Goal: Information Seeking & Learning: Learn about a topic

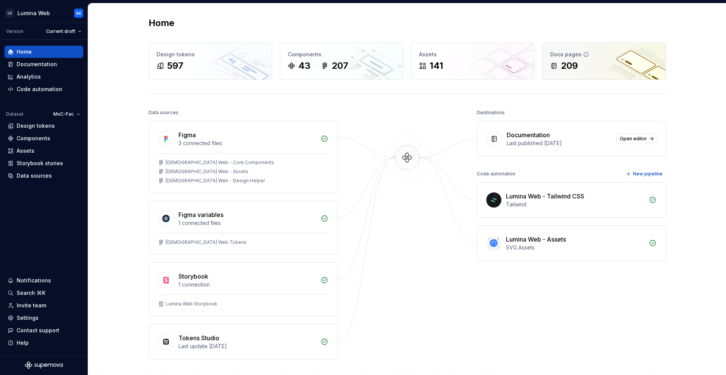
click at [606, 57] on div "Docs pages" at bounding box center [604, 55] width 108 height 8
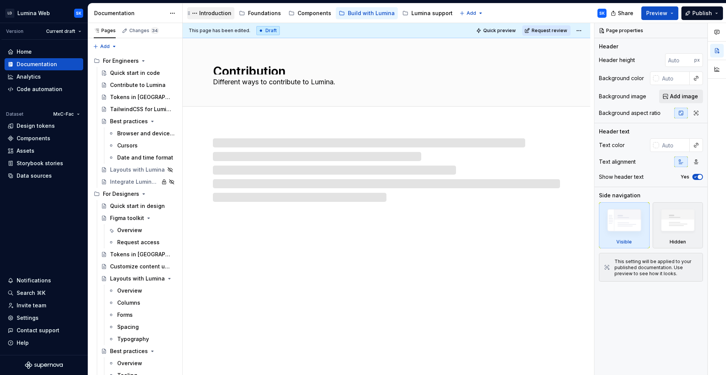
click at [225, 13] on div "Introduction" at bounding box center [215, 13] width 32 height 8
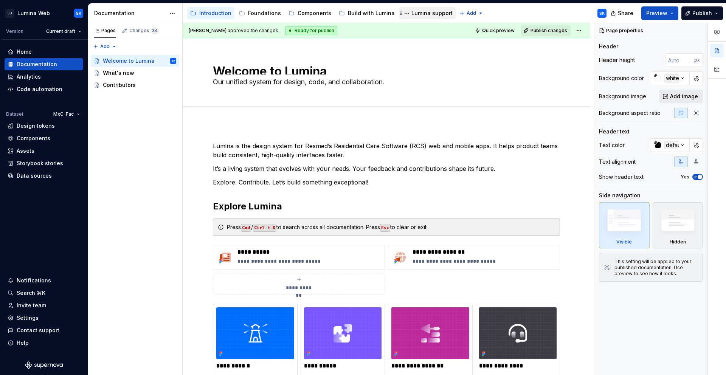
click at [418, 15] on div "Lumina support" at bounding box center [431, 13] width 41 height 8
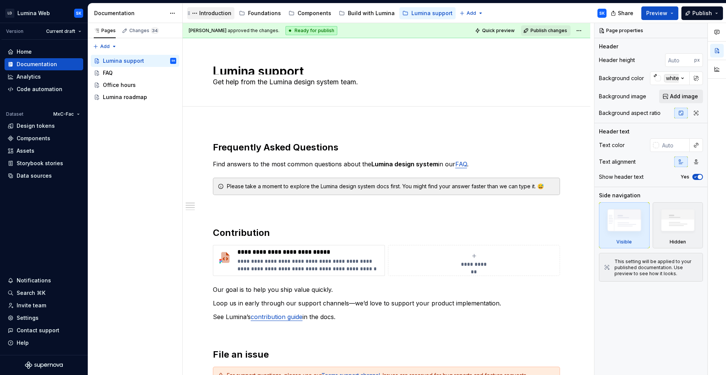
click at [217, 13] on div "Introduction" at bounding box center [215, 13] width 32 height 8
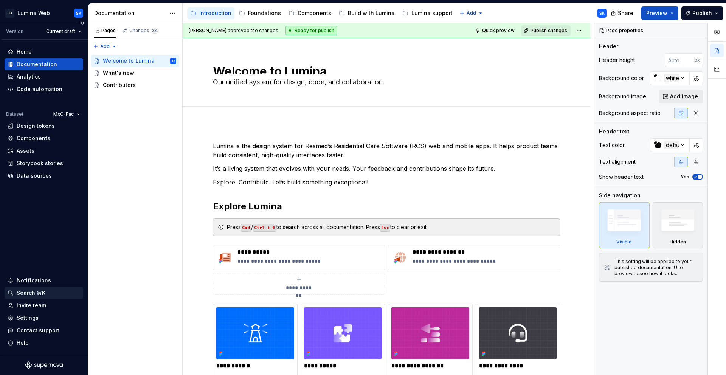
click at [43, 290] on div "Search ⌘K" at bounding box center [31, 293] width 29 height 8
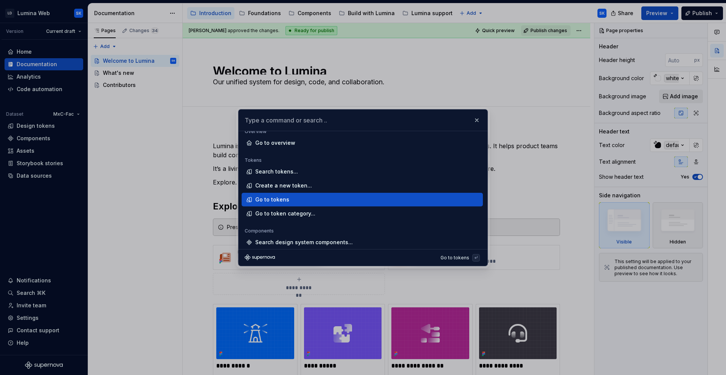
type textarea "*"
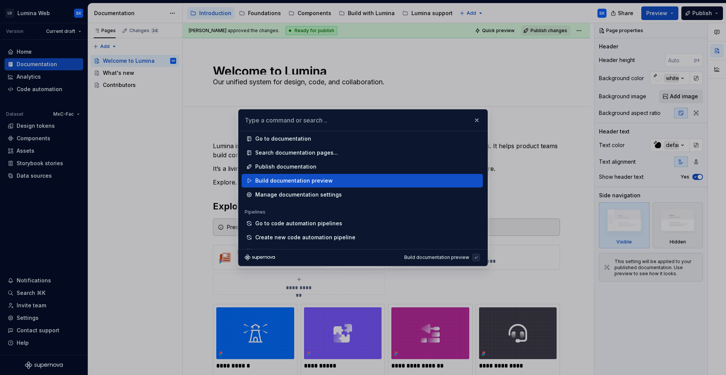
scroll to position [346, 0]
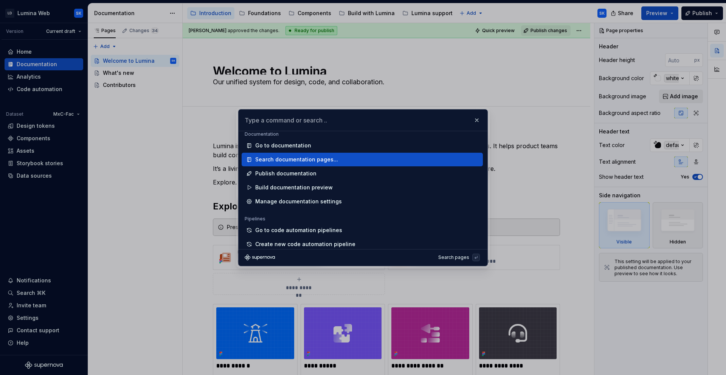
click at [310, 157] on div "Search documentation pages..." at bounding box center [296, 160] width 83 height 8
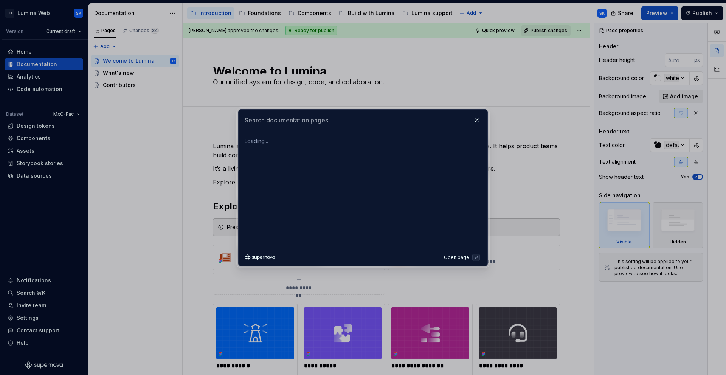
scroll to position [0, 0]
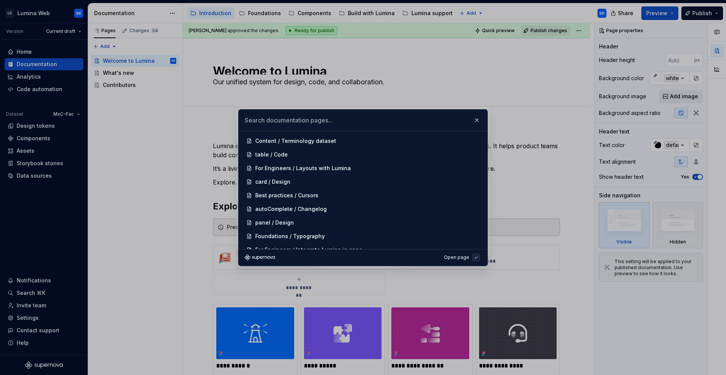
click at [255, 122] on input "text" at bounding box center [363, 120] width 249 height 21
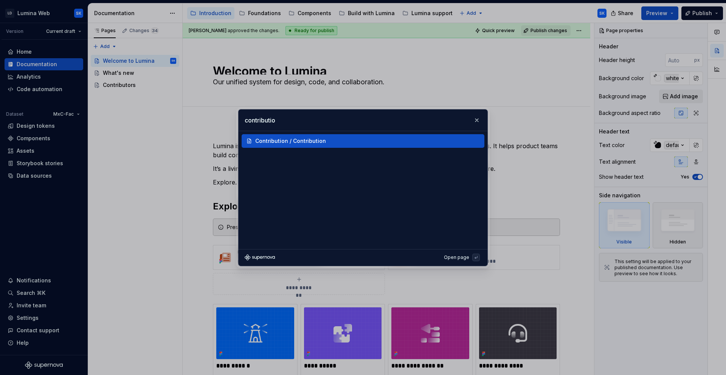
type input "contribution"
click at [303, 139] on div "Contribution / Contribution" at bounding box center [290, 141] width 71 height 8
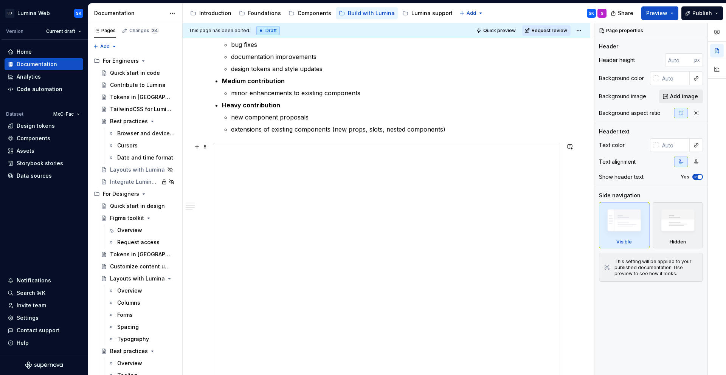
scroll to position [331, 0]
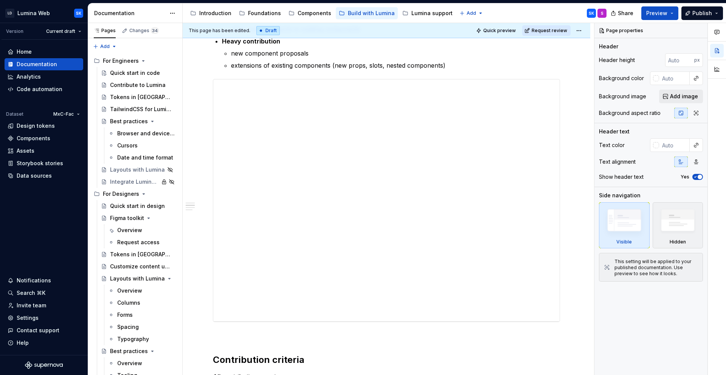
click at [503, 26] on button "Quick preview" at bounding box center [496, 30] width 45 height 11
click at [677, 13] on button "Preview" at bounding box center [659, 13] width 37 height 14
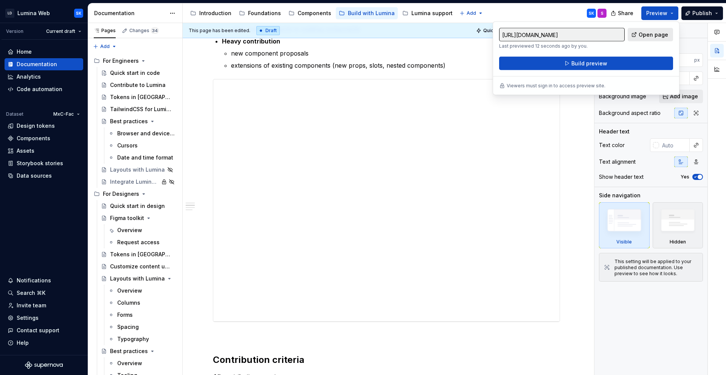
click at [664, 34] on span "Open page" at bounding box center [652, 35] width 29 height 8
click at [45, 322] on div "Settings" at bounding box center [44, 318] width 79 height 12
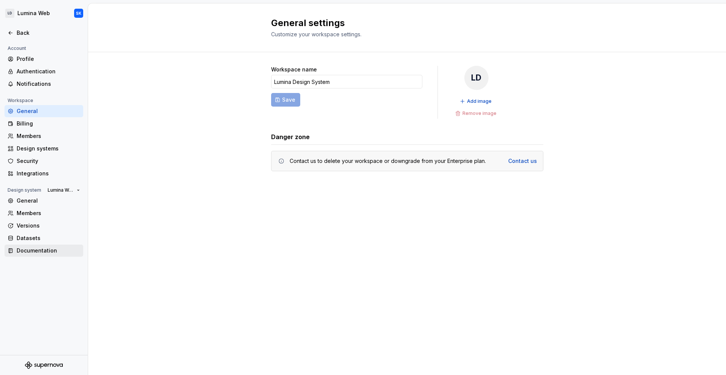
click at [59, 251] on div "Documentation" at bounding box center [49, 251] width 64 height 8
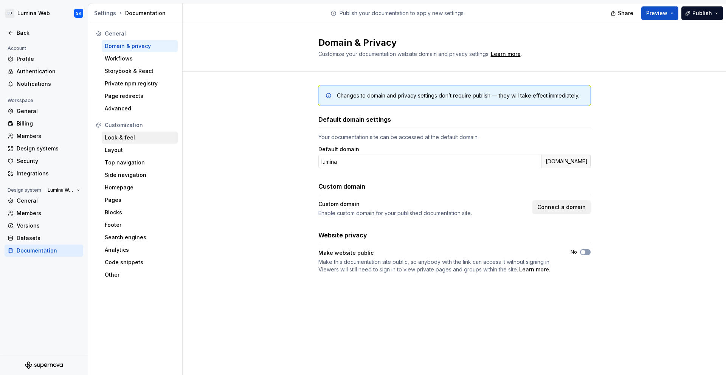
click at [147, 140] on div "Look & feel" at bounding box center [140, 138] width 70 height 8
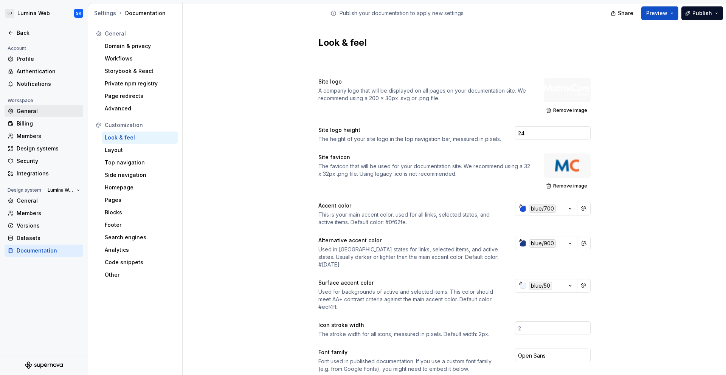
click at [59, 114] on div "General" at bounding box center [49, 111] width 64 height 8
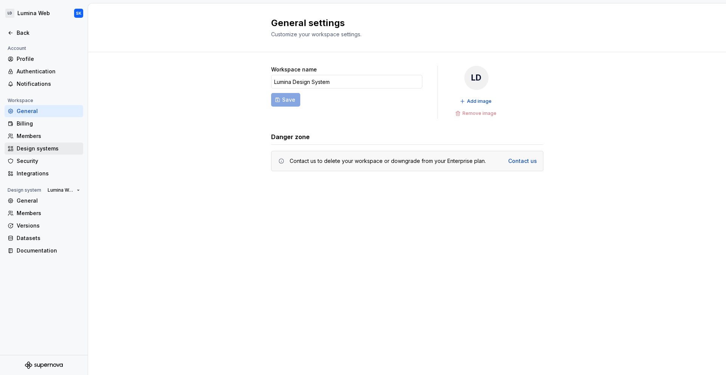
click at [54, 153] on div "Design systems" at bounding box center [44, 149] width 79 height 12
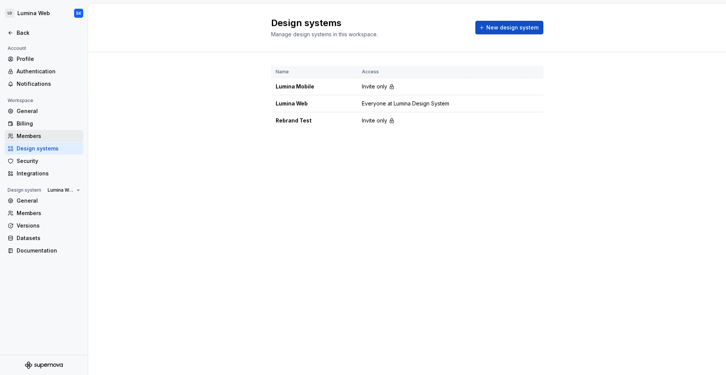
click at [56, 141] on div "Members" at bounding box center [44, 136] width 79 height 12
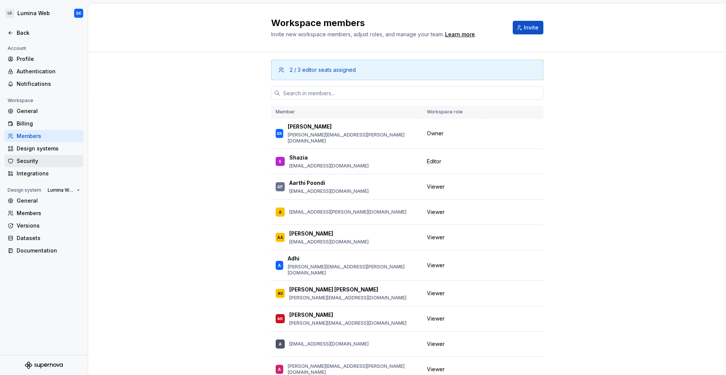
click at [53, 157] on div "Security" at bounding box center [44, 161] width 79 height 12
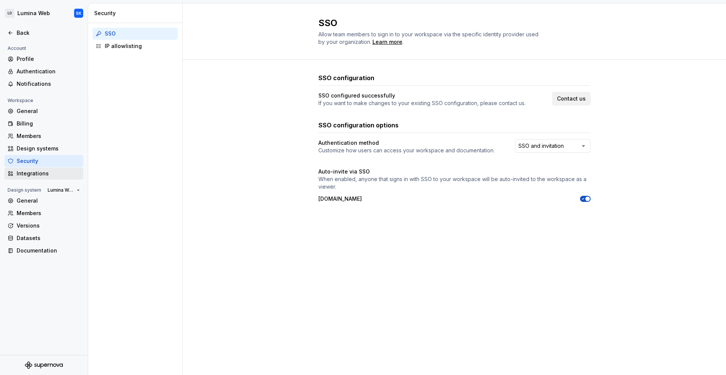
click at [50, 172] on div "Integrations" at bounding box center [49, 174] width 64 height 8
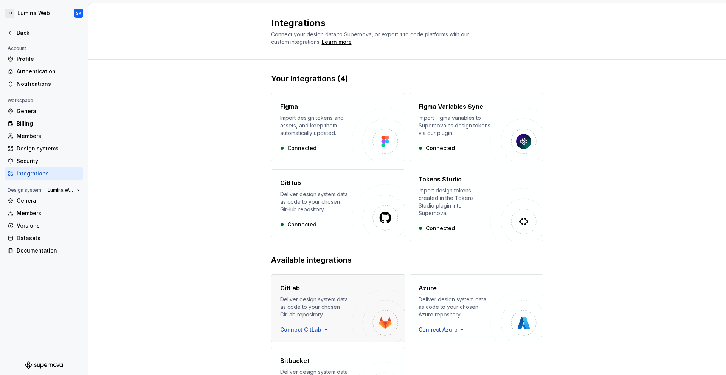
scroll to position [61, 0]
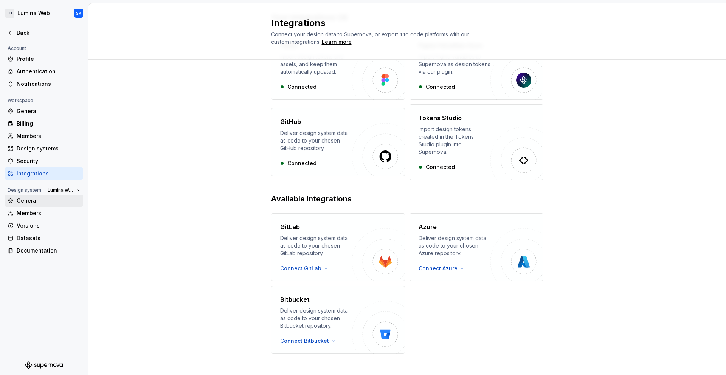
click at [50, 197] on div "General" at bounding box center [49, 201] width 64 height 8
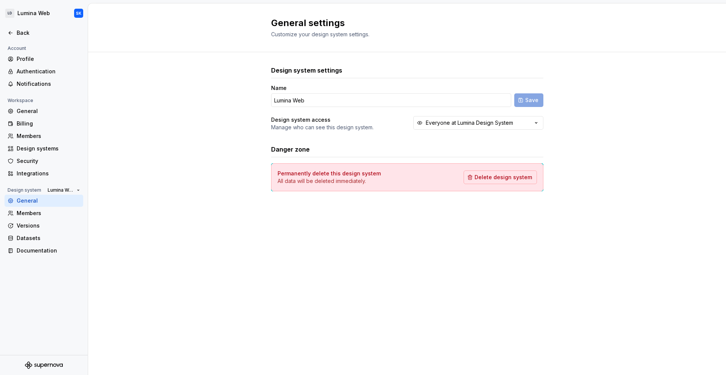
click at [54, 205] on div "General" at bounding box center [44, 201] width 79 height 12
click at [55, 214] on div "Members" at bounding box center [49, 213] width 64 height 8
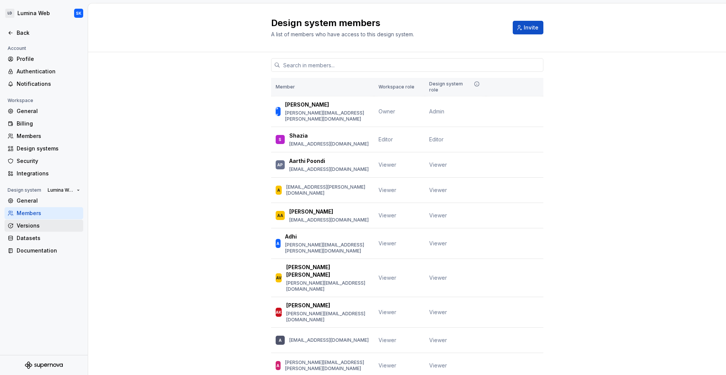
click at [49, 227] on div "Versions" at bounding box center [49, 226] width 64 height 8
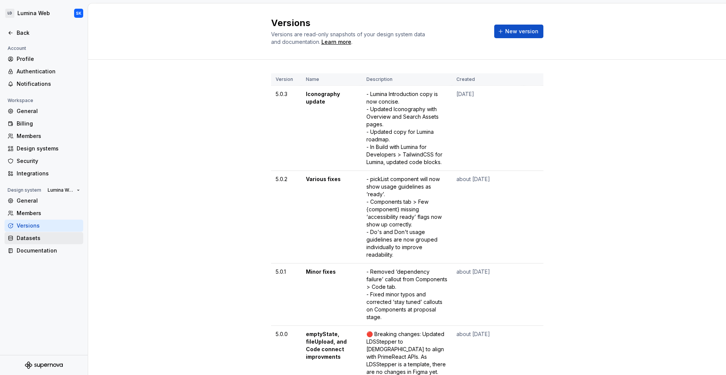
click at [46, 234] on div "Datasets" at bounding box center [49, 238] width 64 height 8
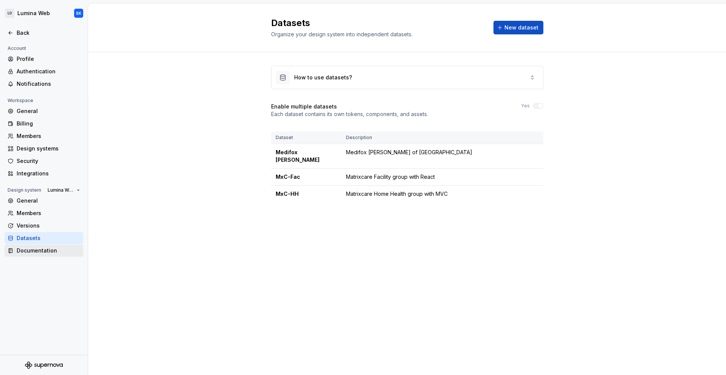
click at [32, 249] on div "Documentation" at bounding box center [49, 251] width 64 height 8
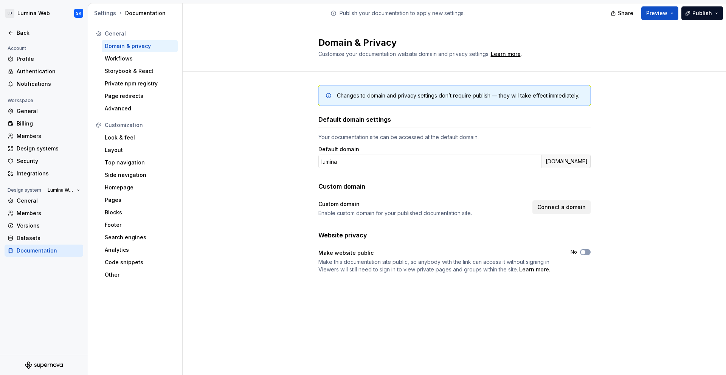
click at [33, 26] on div at bounding box center [44, 25] width 88 height 4
click at [34, 30] on div "Back" at bounding box center [49, 33] width 64 height 8
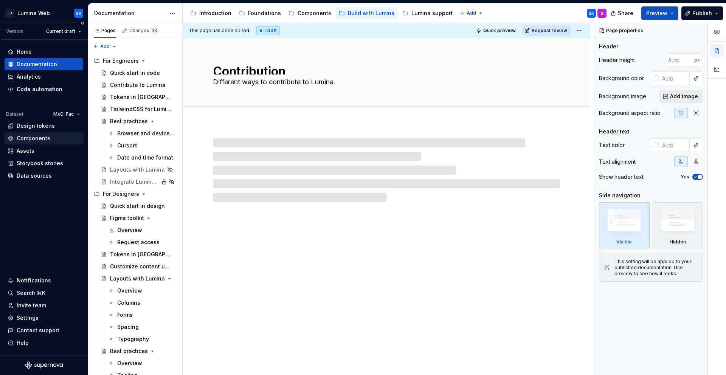
type textarea "*"
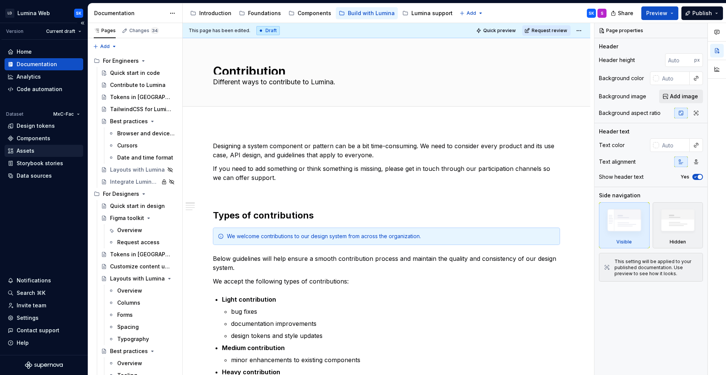
click at [56, 151] on div "Assets" at bounding box center [44, 151] width 73 height 8
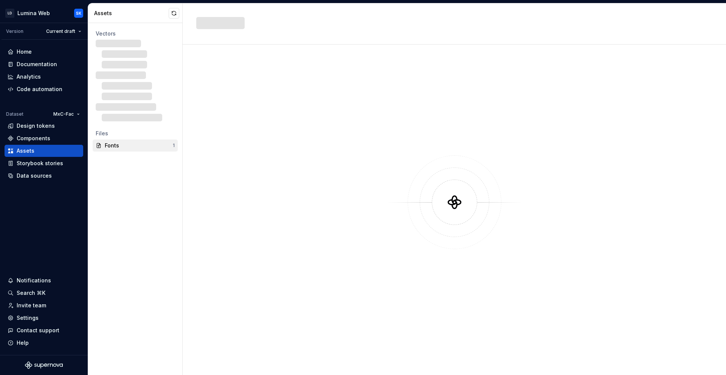
click at [150, 148] on div "Fonts" at bounding box center [139, 146] width 68 height 8
